Goal: Transaction & Acquisition: Purchase product/service

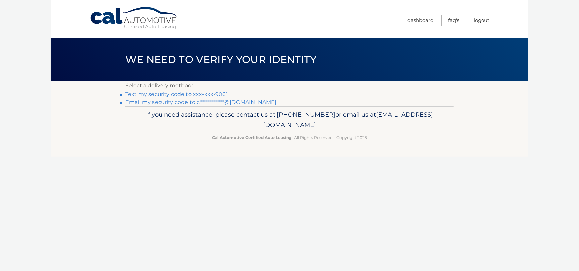
click at [174, 94] on link "Text my security code to xxx-xxx-9001" at bounding box center [176, 94] width 103 height 6
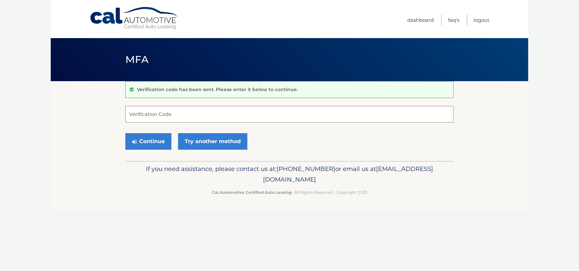
click at [211, 113] on input "Verification Code" at bounding box center [289, 114] width 328 height 17
type input "598049"
click at [156, 142] on button "Continue" at bounding box center [148, 141] width 46 height 17
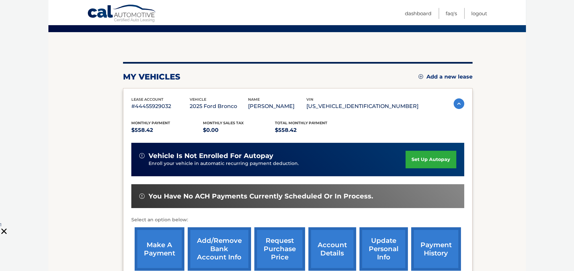
scroll to position [66, 0]
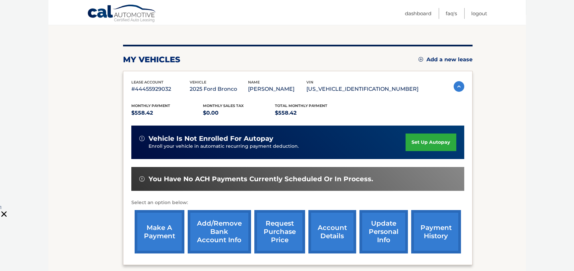
click at [170, 237] on link "make a payment" at bounding box center [160, 231] width 50 height 43
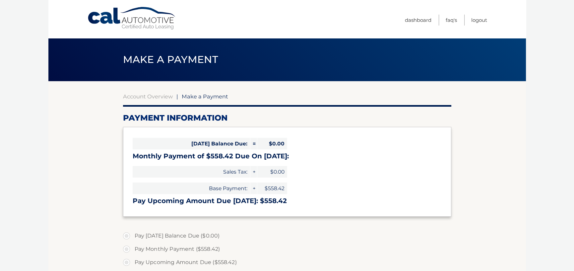
select select "MWM2ZjkxY2MtZjY3MS00YjZiLWI3MjgtYzRlYjEyYWZhMjBm"
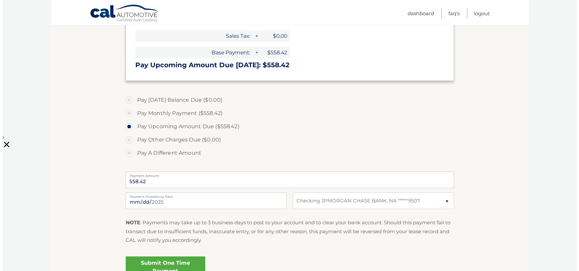
scroll to position [199, 0]
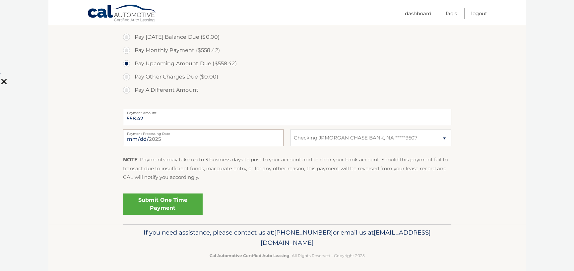
click at [186, 139] on input "2025-09-26" at bounding box center [203, 138] width 161 height 17
click at [251, 169] on p "NOTE : Payments may take up to 3 business days to post to your account and to c…" at bounding box center [287, 169] width 328 height 26
click at [179, 205] on link "Submit One Time Payment" at bounding box center [163, 204] width 80 height 21
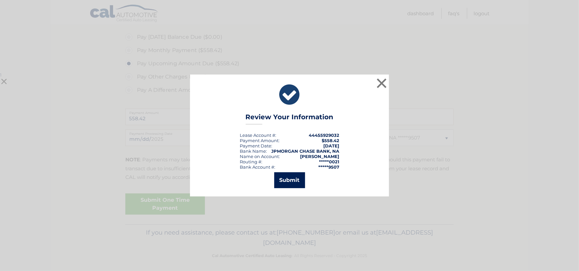
click at [286, 182] on button "Submit" at bounding box center [289, 180] width 31 height 16
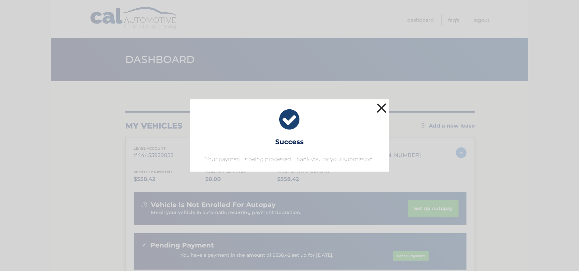
click at [380, 107] on button "×" at bounding box center [381, 107] width 13 height 13
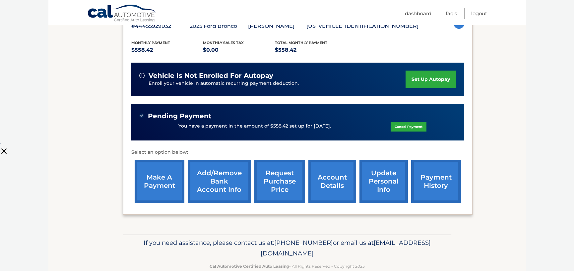
scroll to position [133, 0]
